Goal: Task Accomplishment & Management: Manage account settings

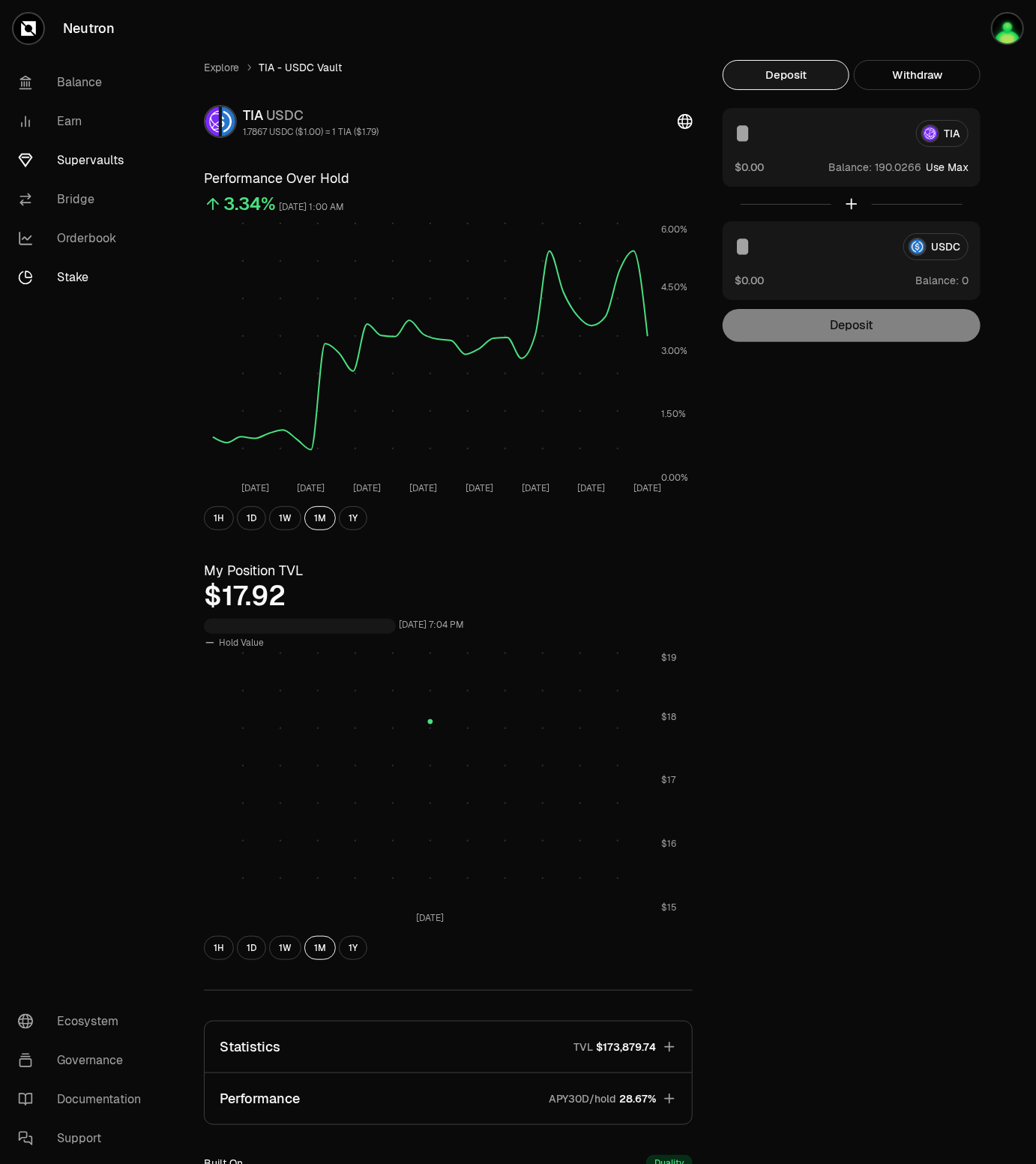
click at [92, 276] on link "Stake" at bounding box center [83, 277] width 156 height 39
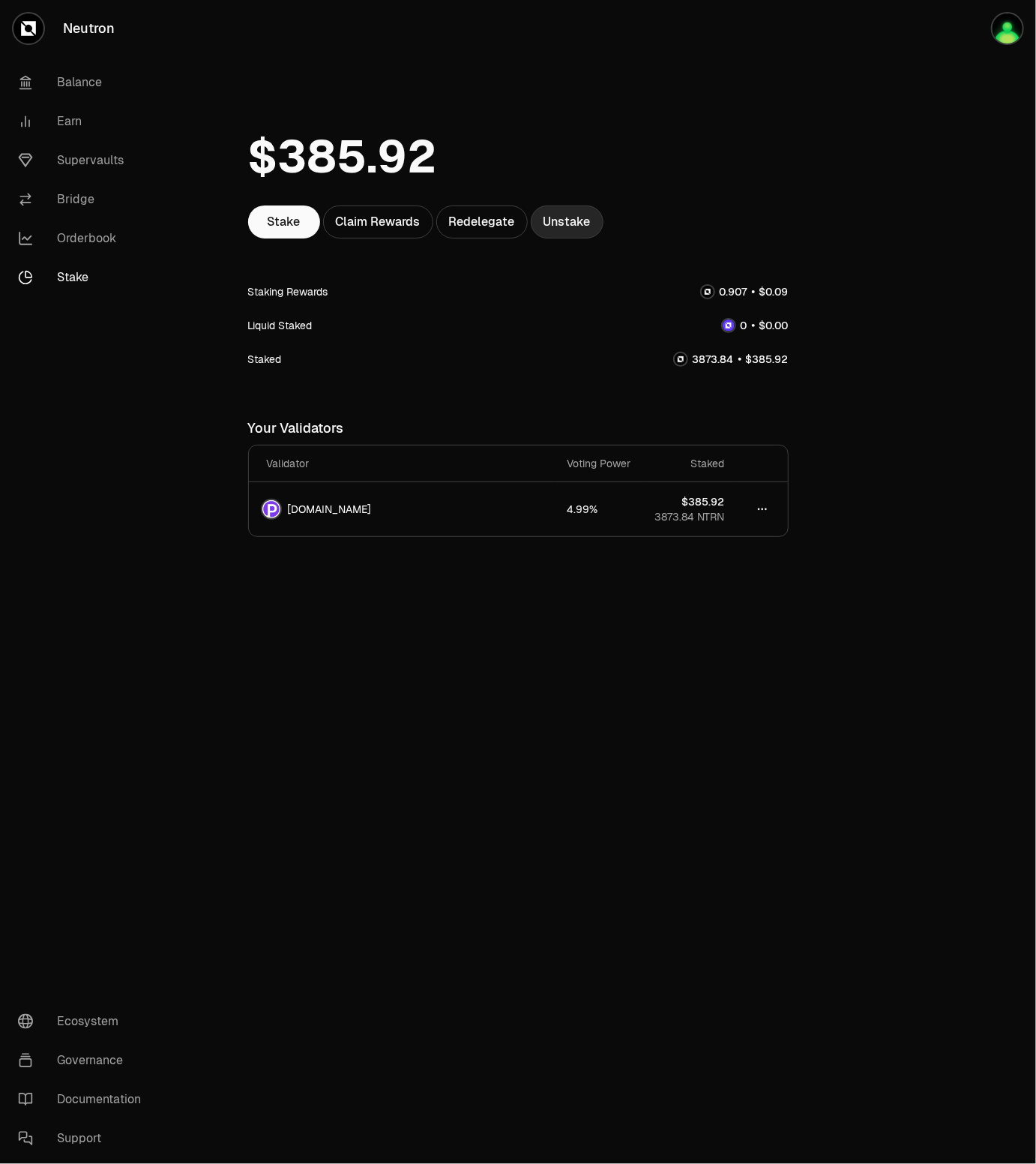
click at [557, 232] on link "Unstake" at bounding box center [567, 221] width 73 height 33
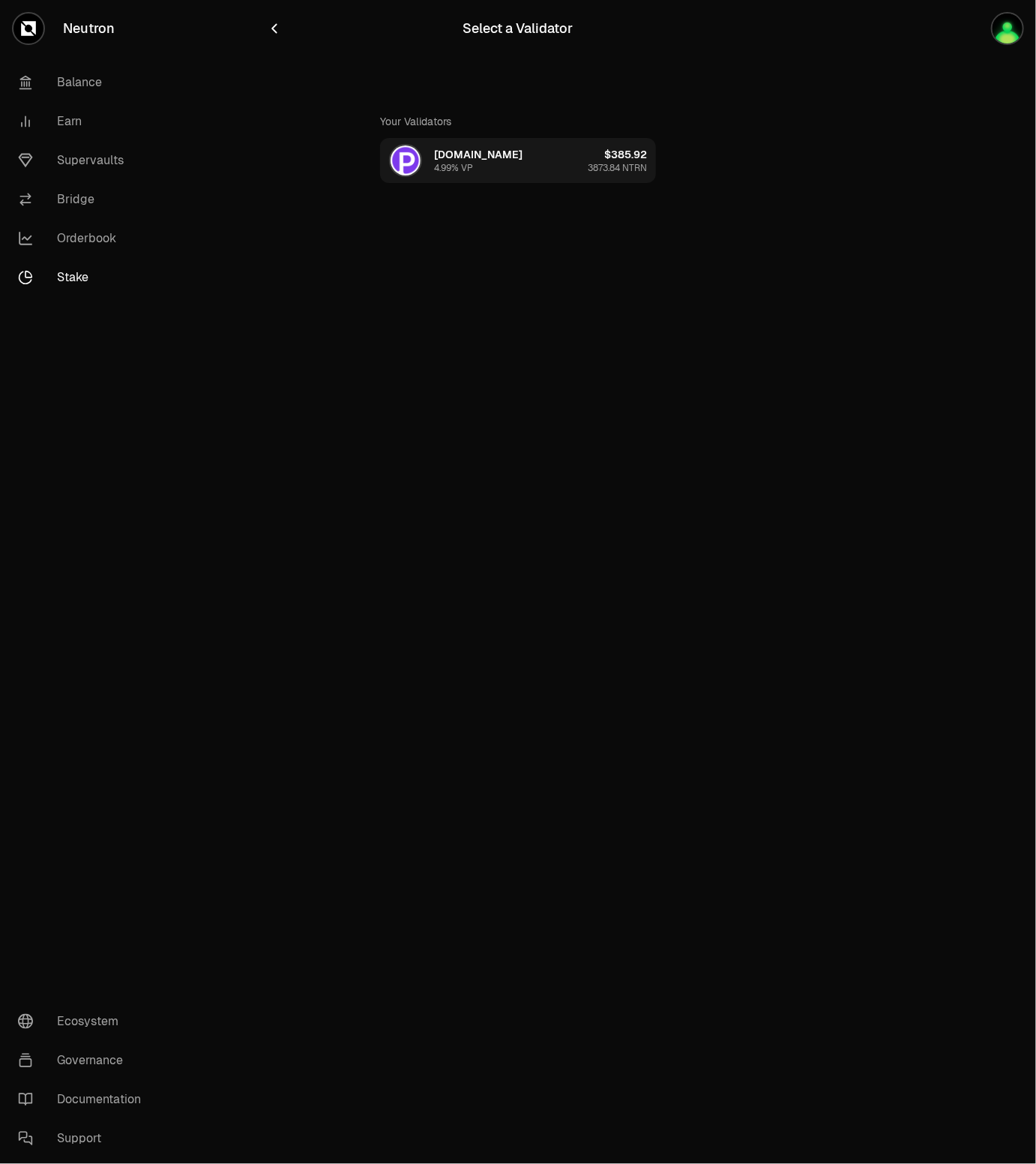
click at [509, 162] on button "[DOMAIN_NAME] 4.99% VP $385.92 3873.84 NTRN" at bounding box center [518, 161] width 276 height 45
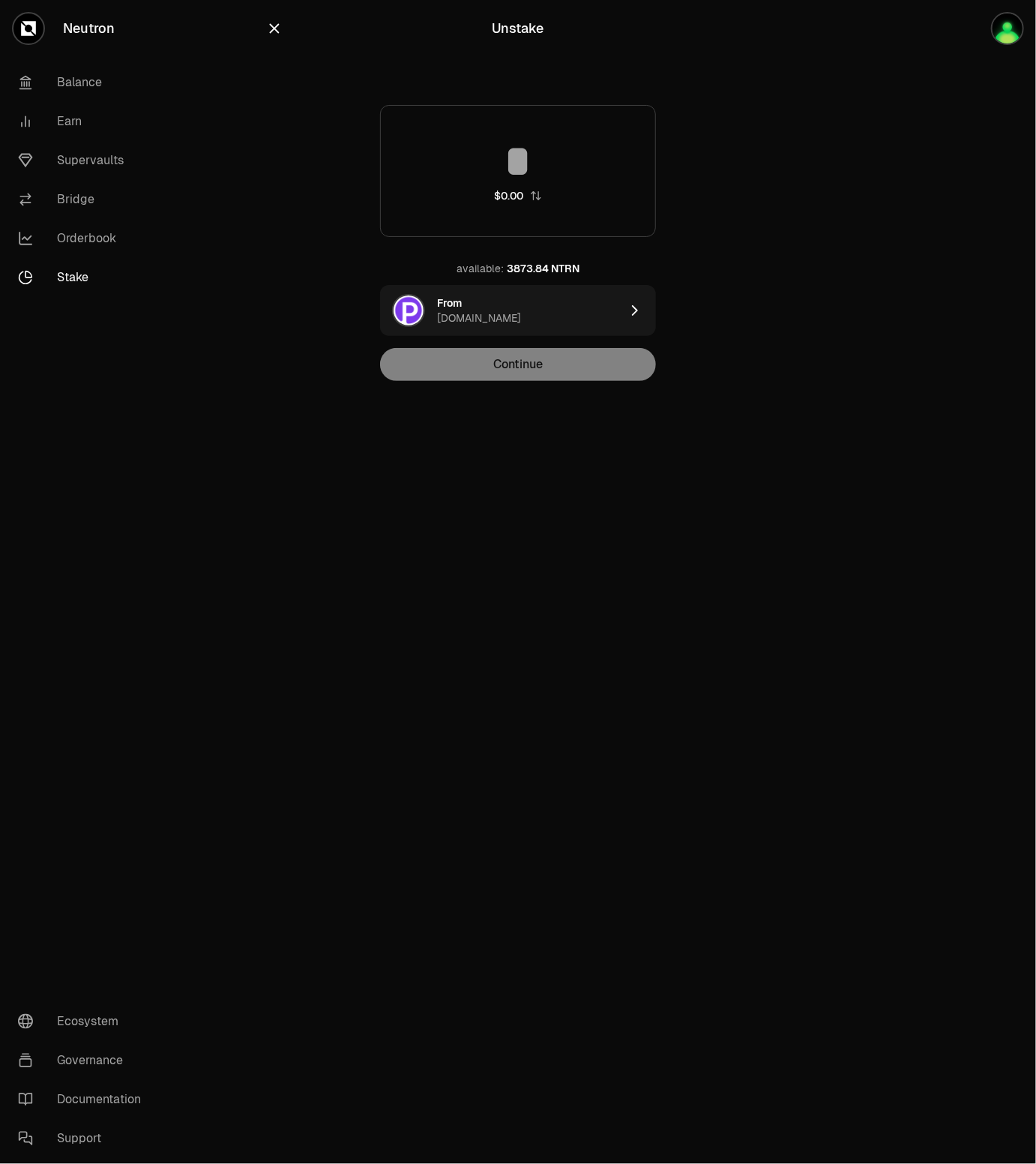
click at [531, 268] on div "3873.84 NTRN" at bounding box center [544, 268] width 73 height 15
type input "*******"
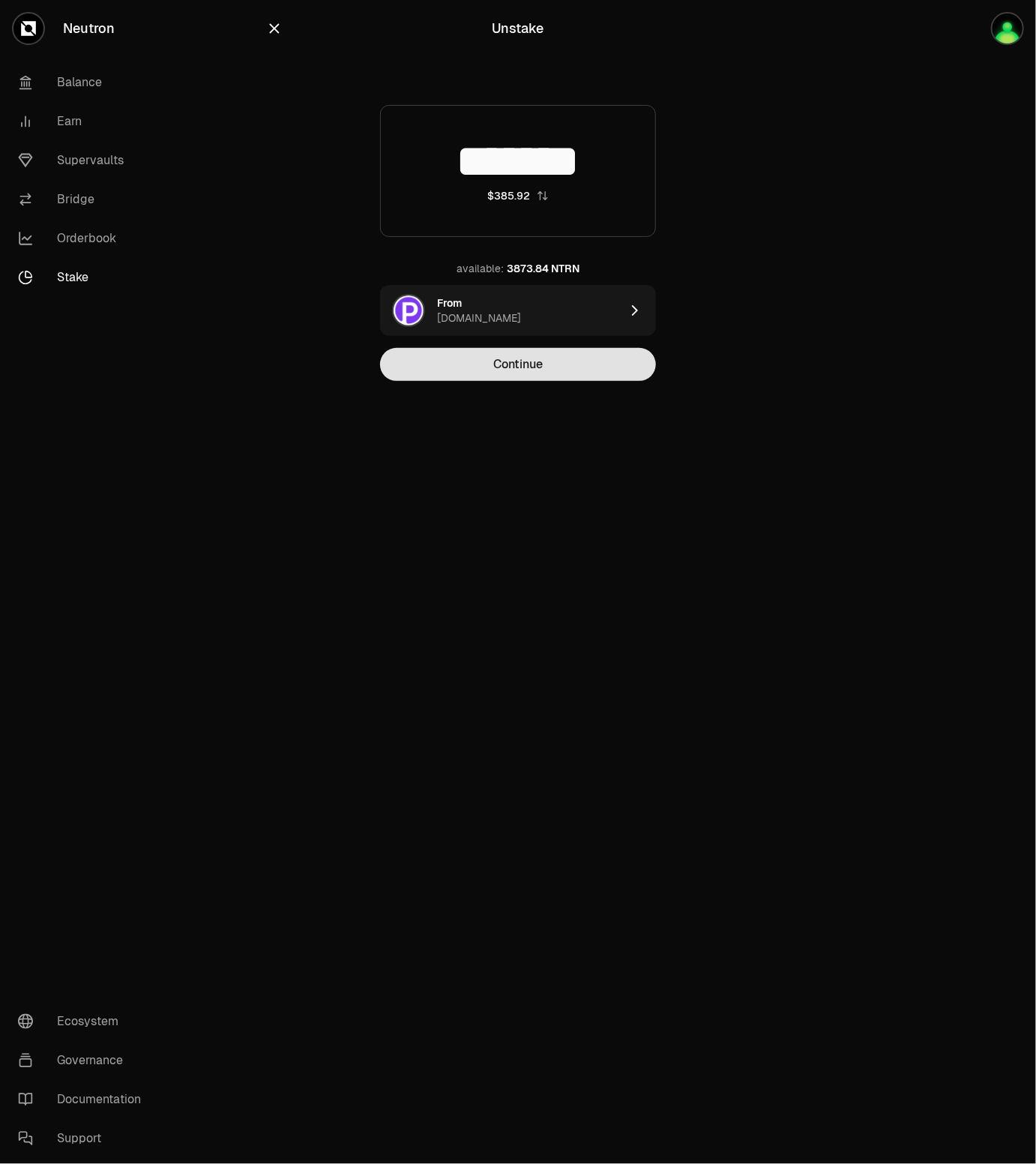
click at [494, 376] on button "Continue" at bounding box center [518, 363] width 276 height 33
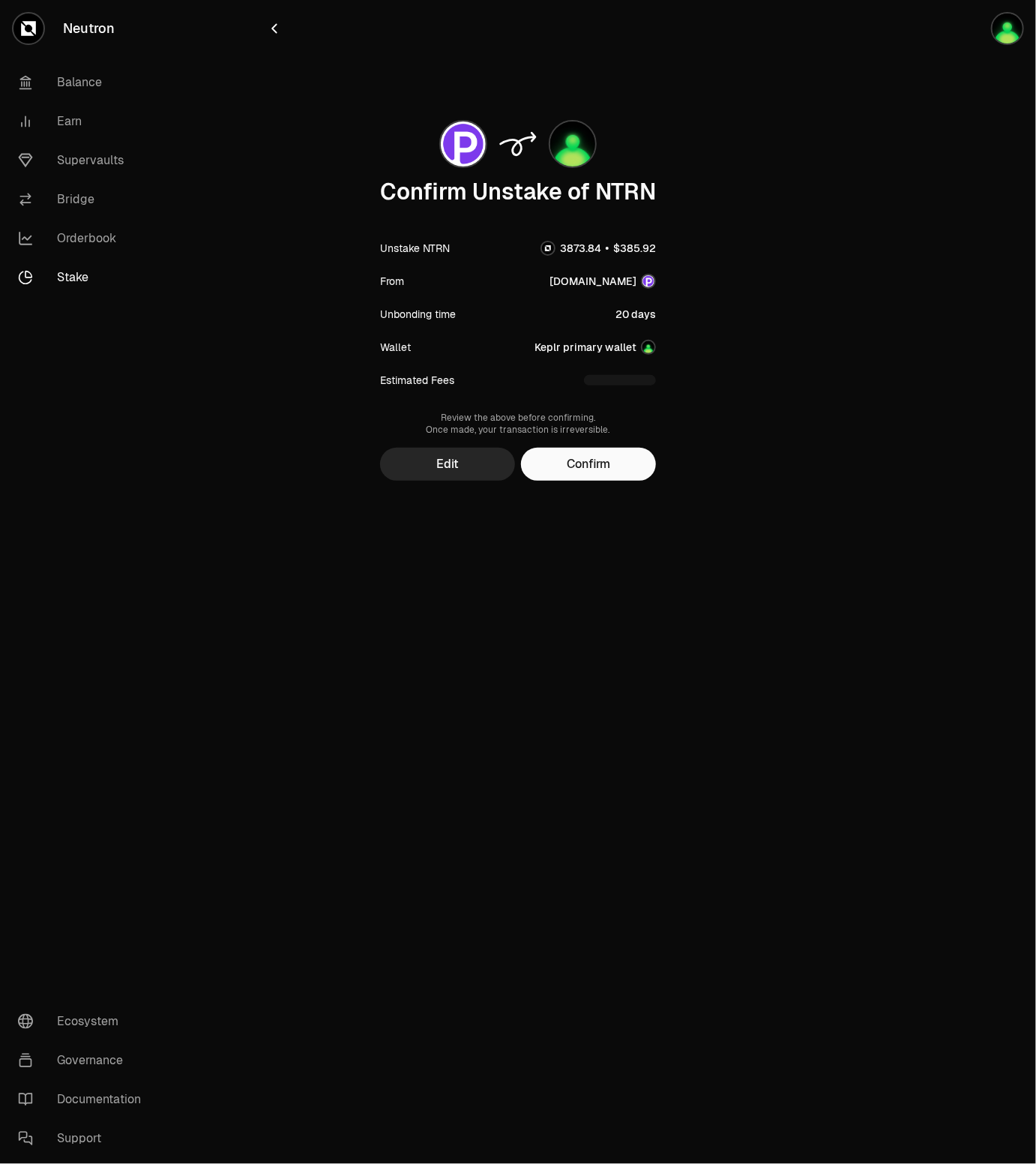
click at [581, 481] on div "Confirm Unstake of NTRN Unstake NTRN From [DOMAIN_NAME] Unbonding time 20 days …" at bounding box center [518, 270] width 540 height 541
click at [574, 467] on button "Confirm" at bounding box center [589, 464] width 135 height 33
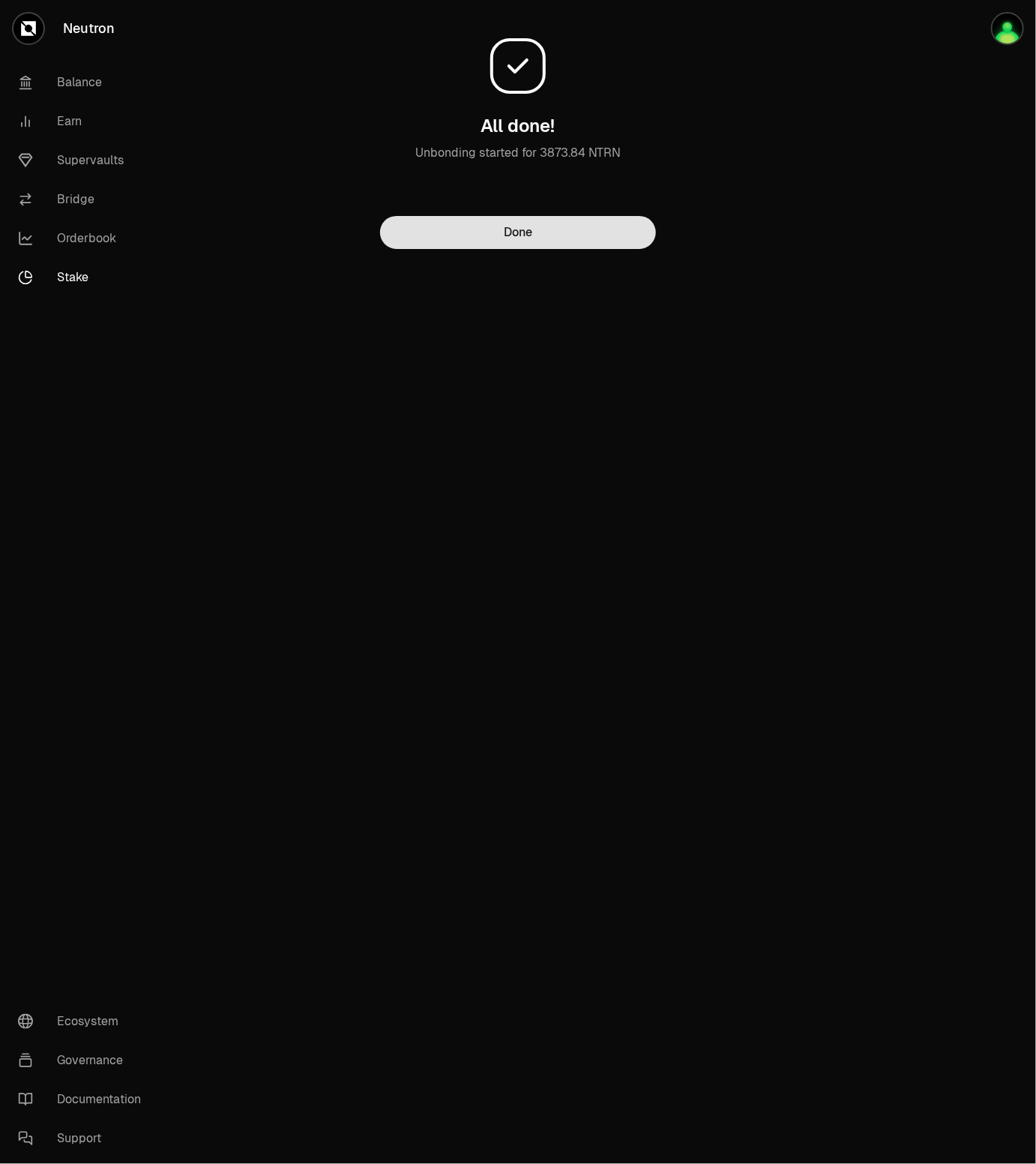
click at [524, 232] on button "Done" at bounding box center [518, 232] width 276 height 33
